Goal: Obtain resource: Download file/media

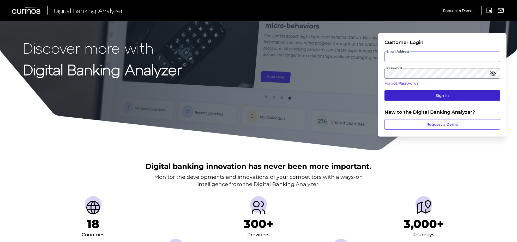
type input "[PERSON_NAME][EMAIL_ADDRESS][PERSON_NAME][DOMAIN_NAME]"
click at [419, 98] on button "Sign In" at bounding box center [442, 95] width 116 height 10
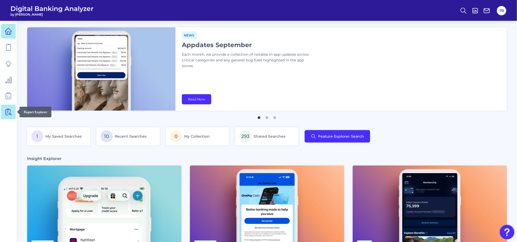
click at [7, 112] on icon at bounding box center [9, 112] width 4 height 7
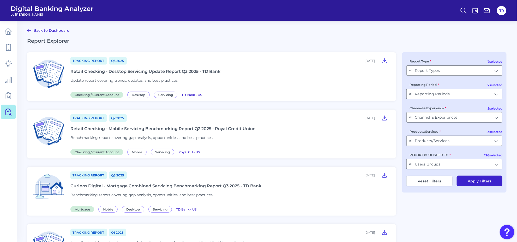
click at [186, 72] on div "Retail Checking - Desktop Servicing Update Report Q3 2025 - TD Bank" at bounding box center [145, 71] width 150 height 5
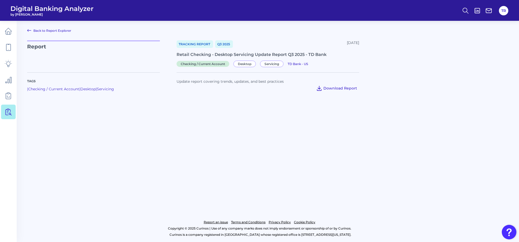
click at [344, 86] on span "Download Report" at bounding box center [340, 88] width 34 height 5
